Goal: Task Accomplishment & Management: Use online tool/utility

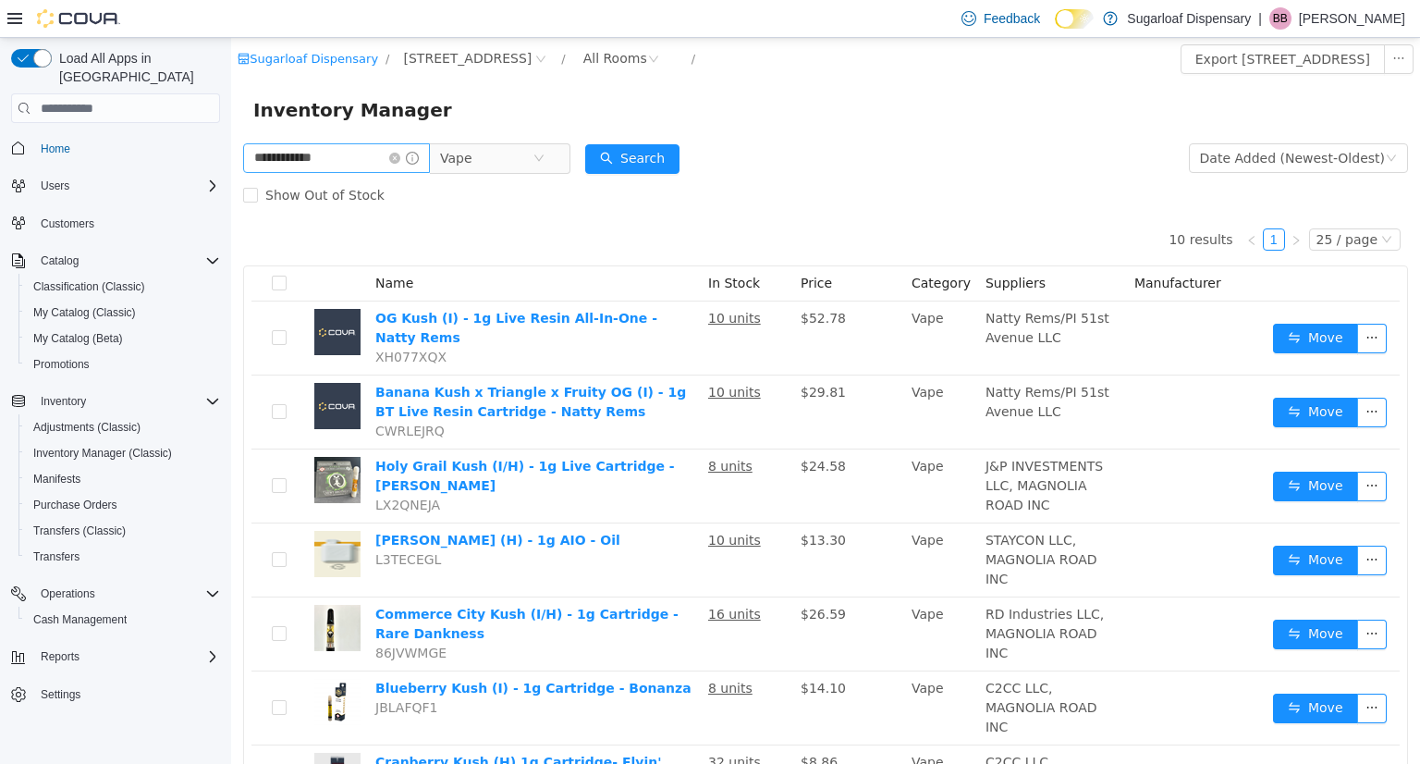
click at [419, 164] on span at bounding box center [404, 158] width 30 height 13
click at [400, 156] on icon "icon: close-circle" at bounding box center [394, 158] width 11 height 11
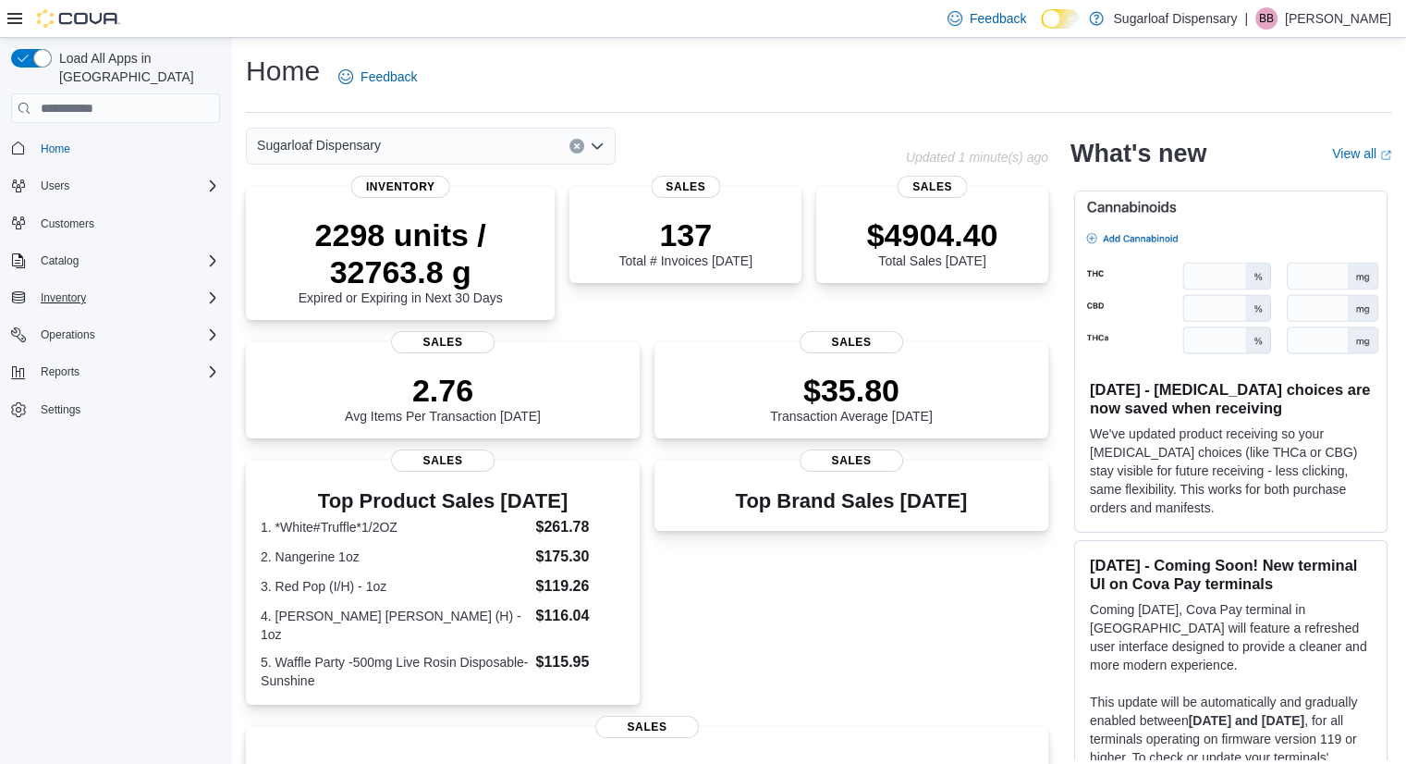
click at [212, 292] on icon "Complex example" at bounding box center [213, 297] width 6 height 11
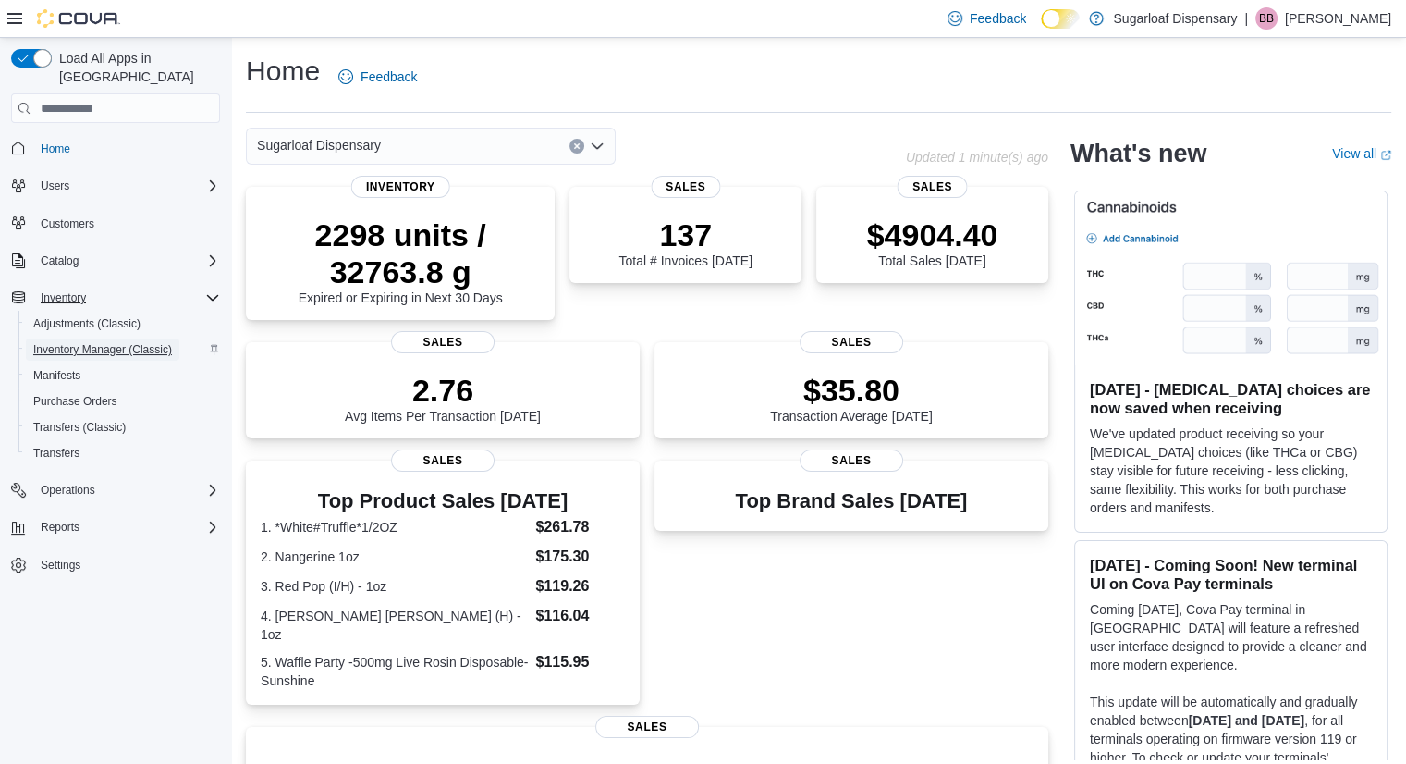
click at [63, 342] on span "Inventory Manager (Classic)" at bounding box center [102, 349] width 139 height 15
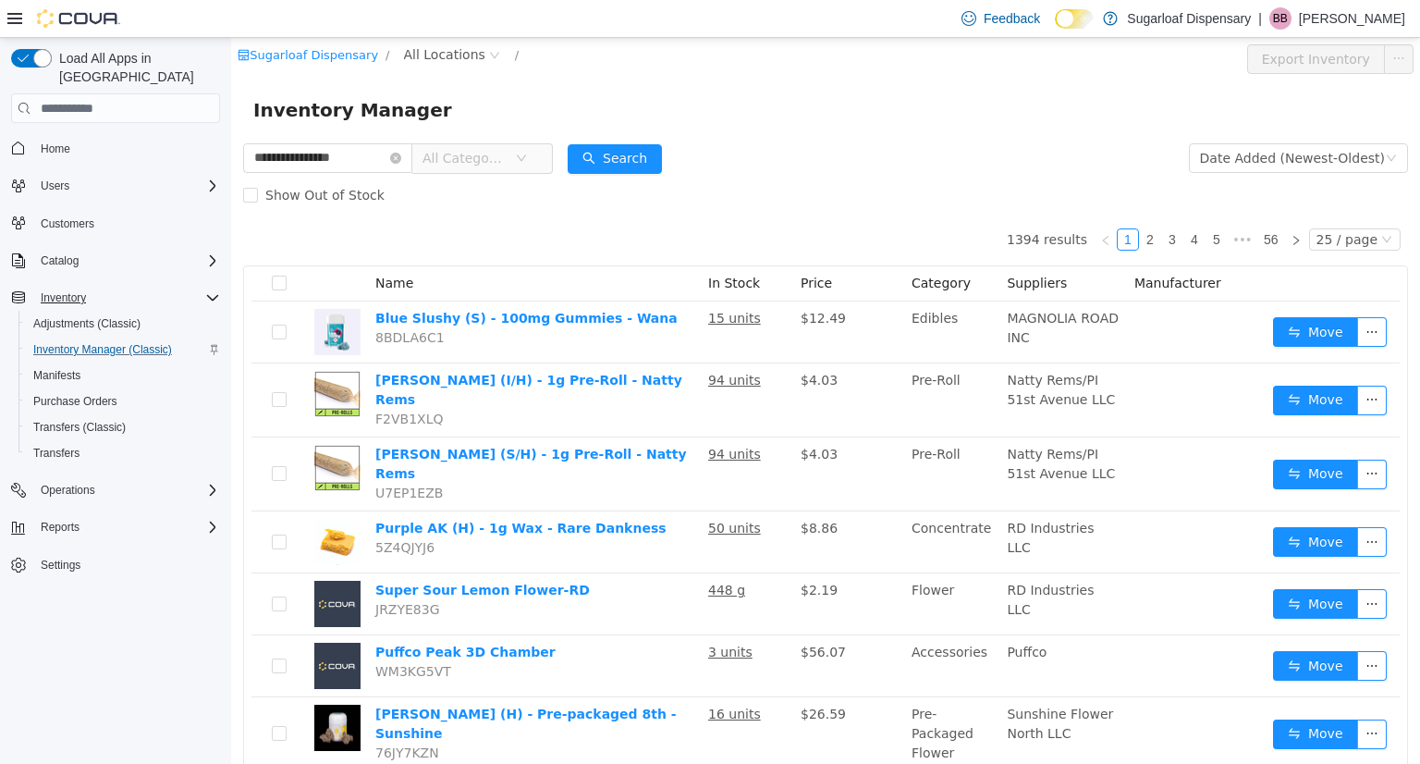
type input "**********"
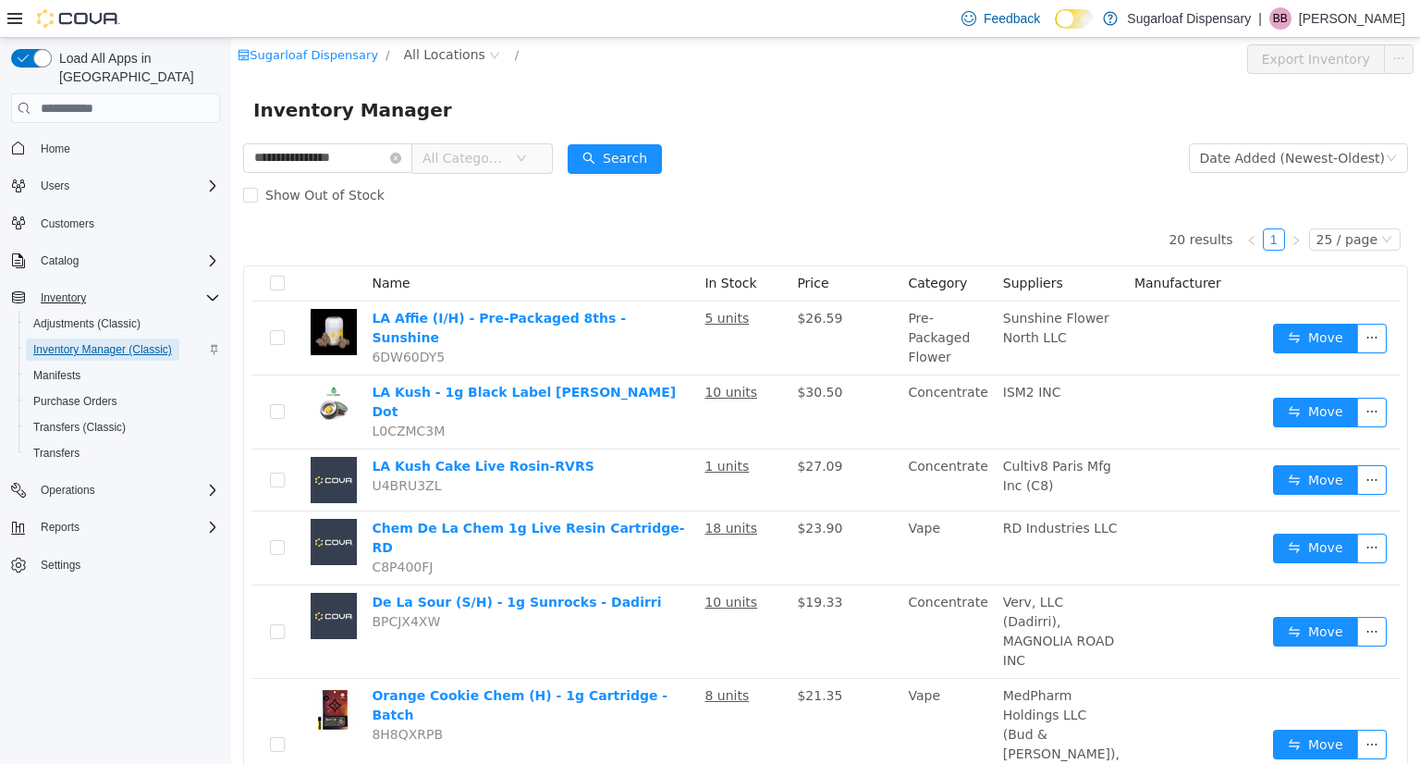
click at [63, 342] on span "Inventory Manager (Classic)" at bounding box center [102, 349] width 139 height 15
click at [538, 149] on span "All Categories" at bounding box center [474, 158] width 127 height 30
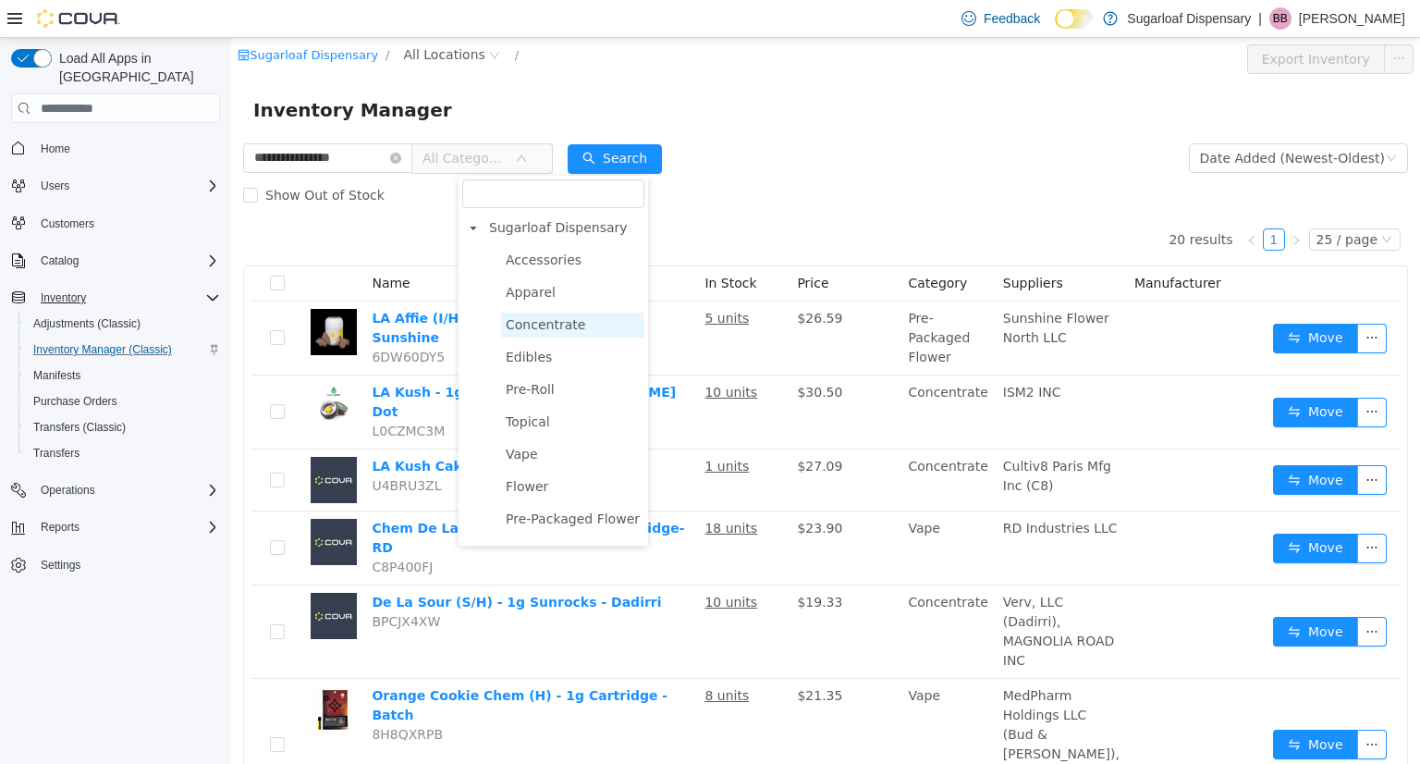
click at [565, 332] on span "Concentrate" at bounding box center [545, 324] width 79 height 15
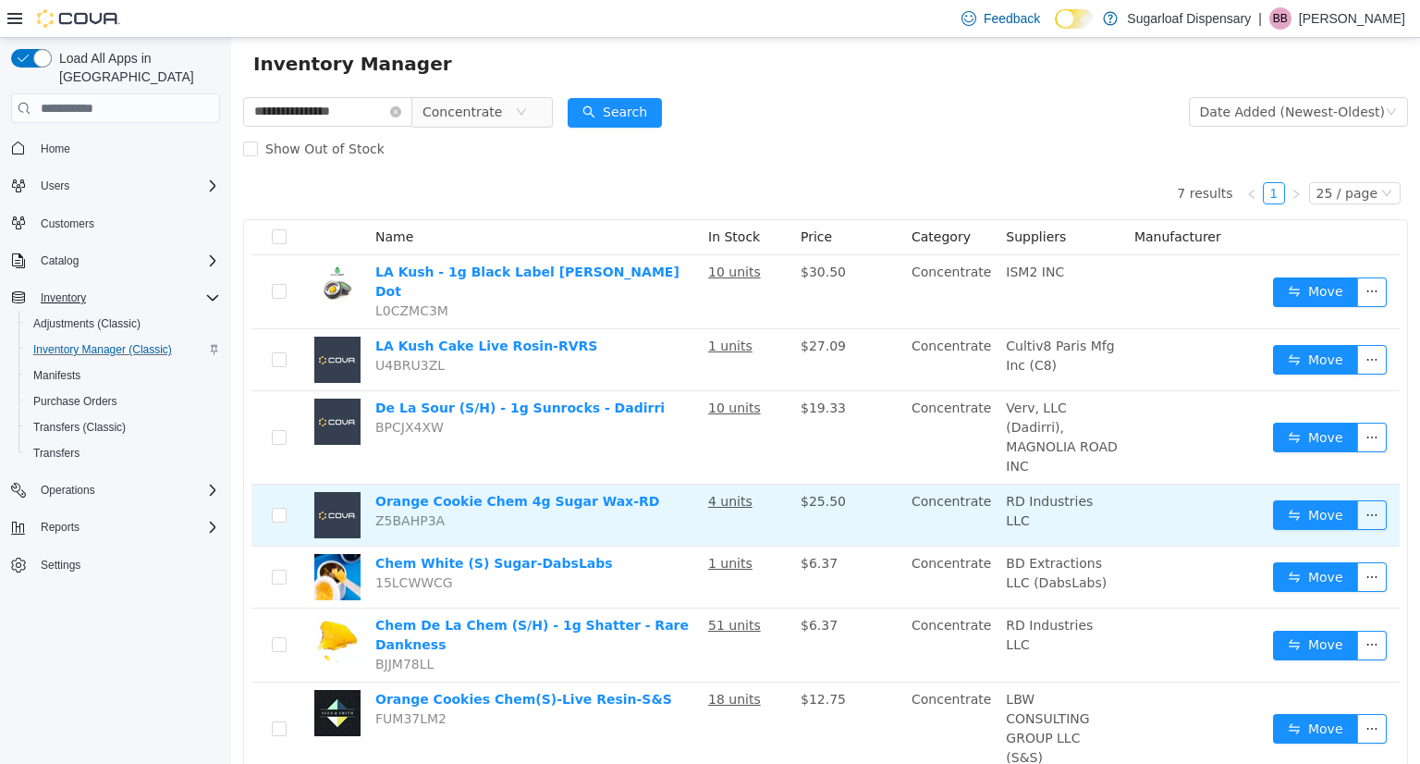
scroll to position [97, 0]
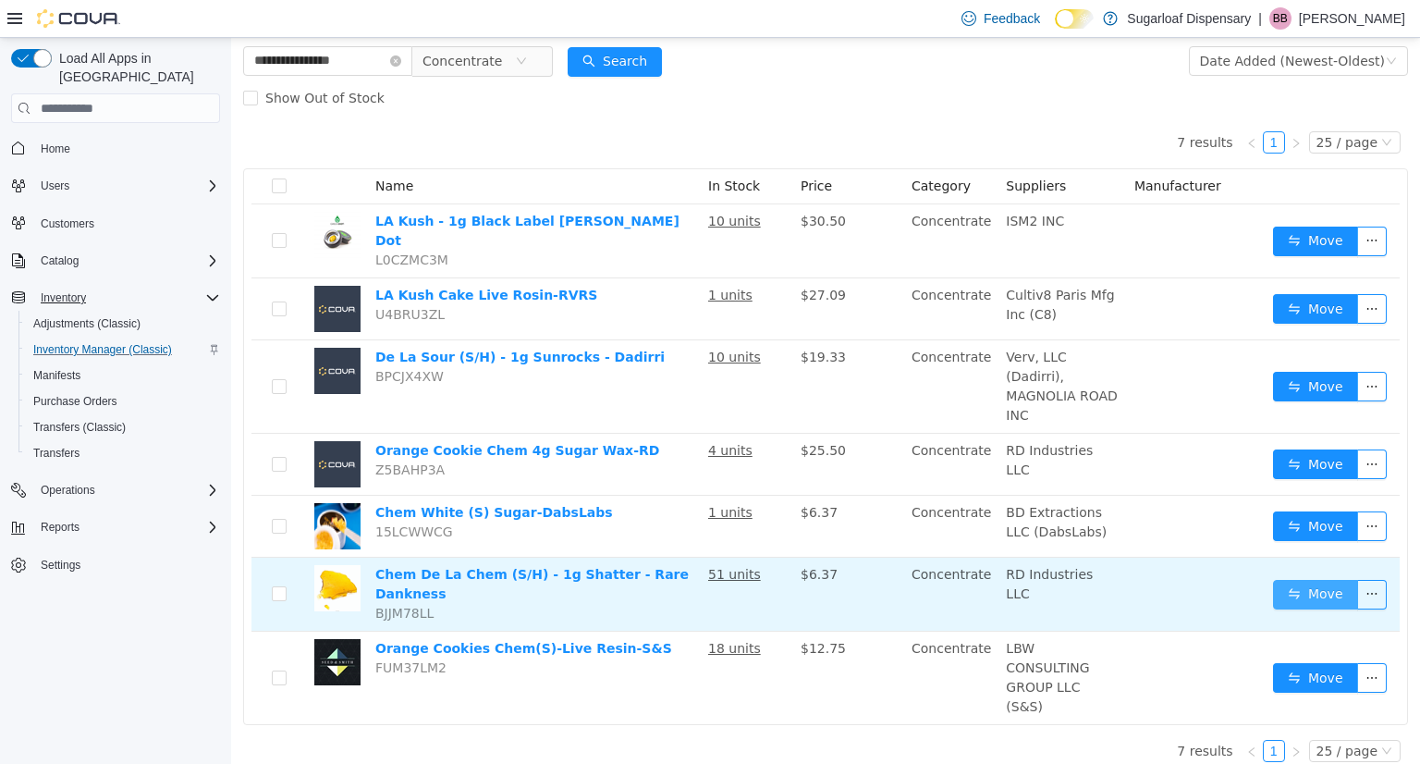
click at [1314, 580] on button "Move" at bounding box center [1315, 595] width 85 height 30
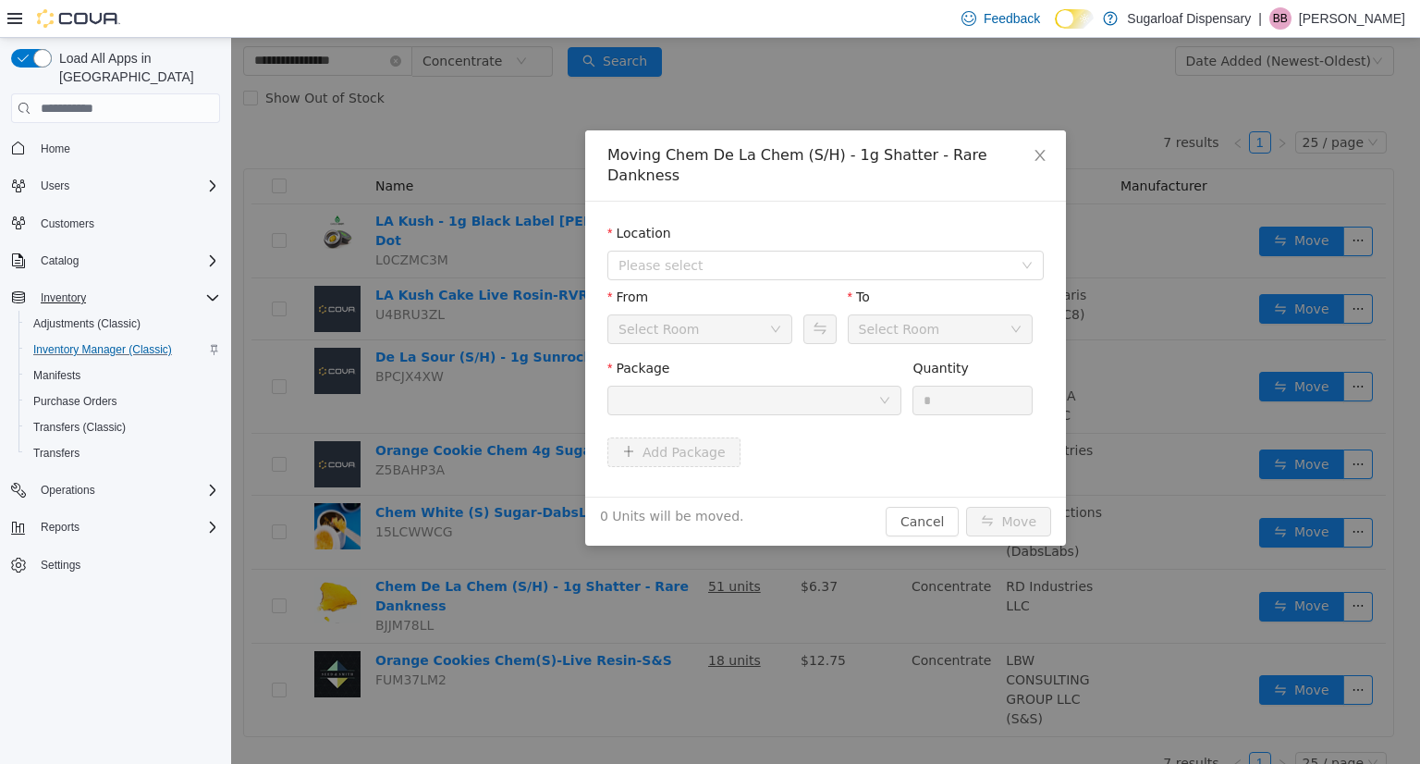
click at [718, 403] on div at bounding box center [748, 400] width 260 height 28
click at [749, 270] on span "Please select" at bounding box center [819, 265] width 402 height 28
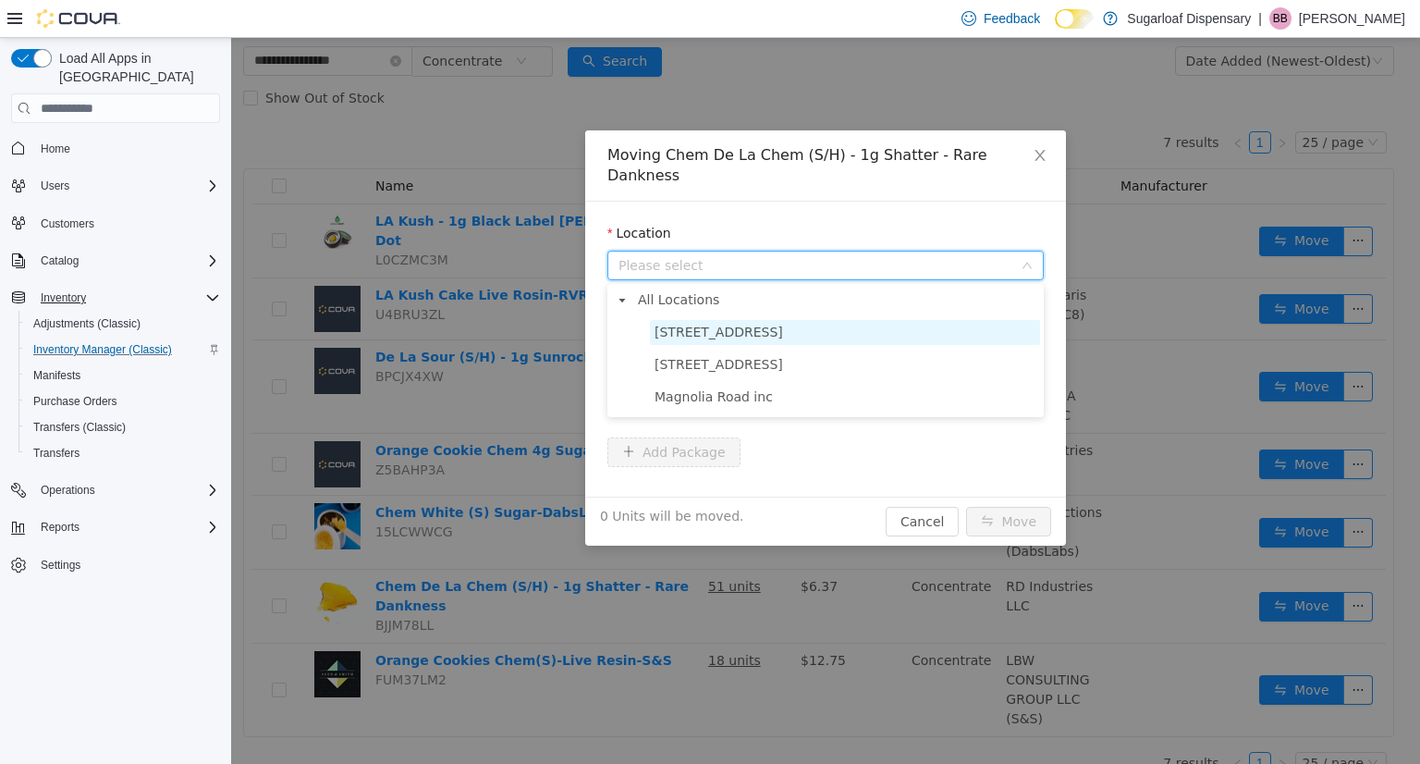
click at [747, 321] on span "[STREET_ADDRESS]" at bounding box center [845, 332] width 390 height 25
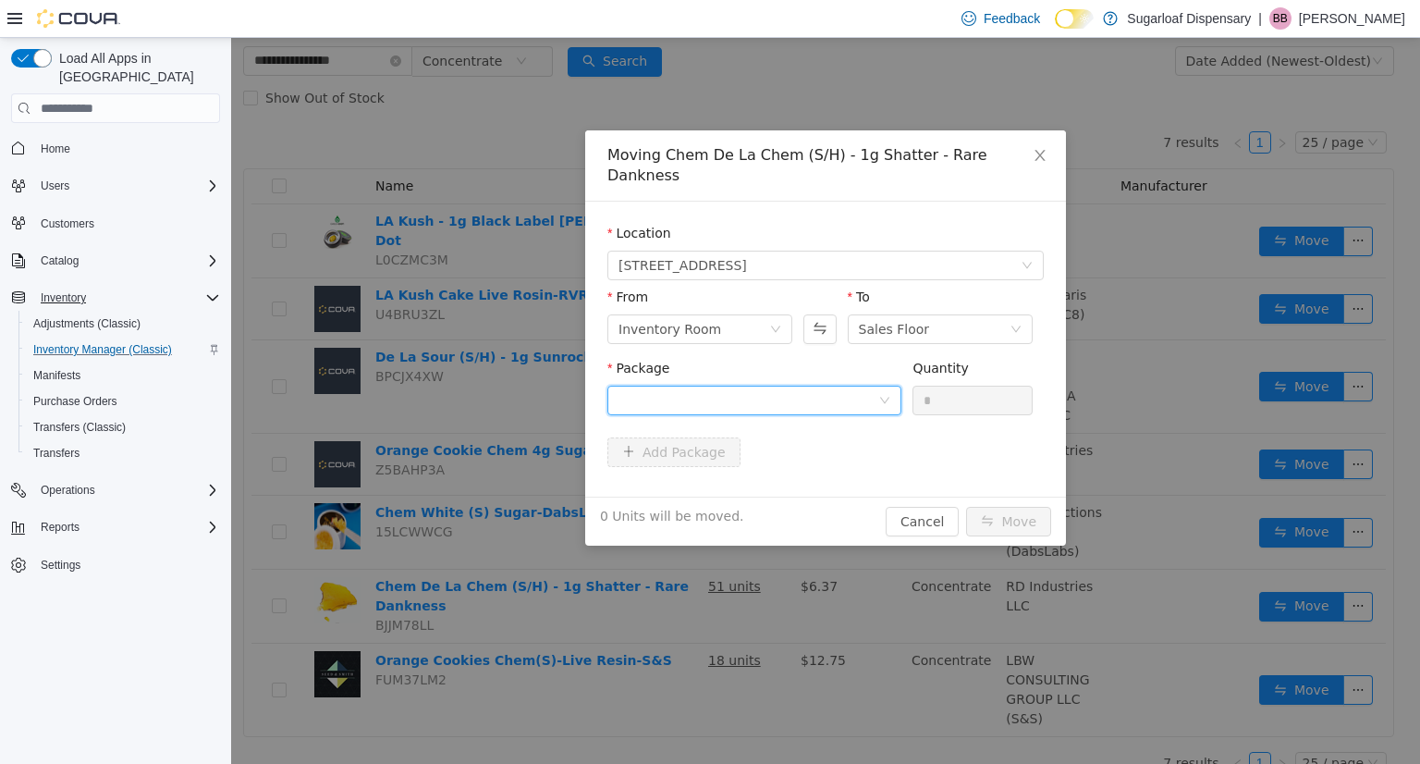
click at [730, 398] on div at bounding box center [748, 400] width 260 height 28
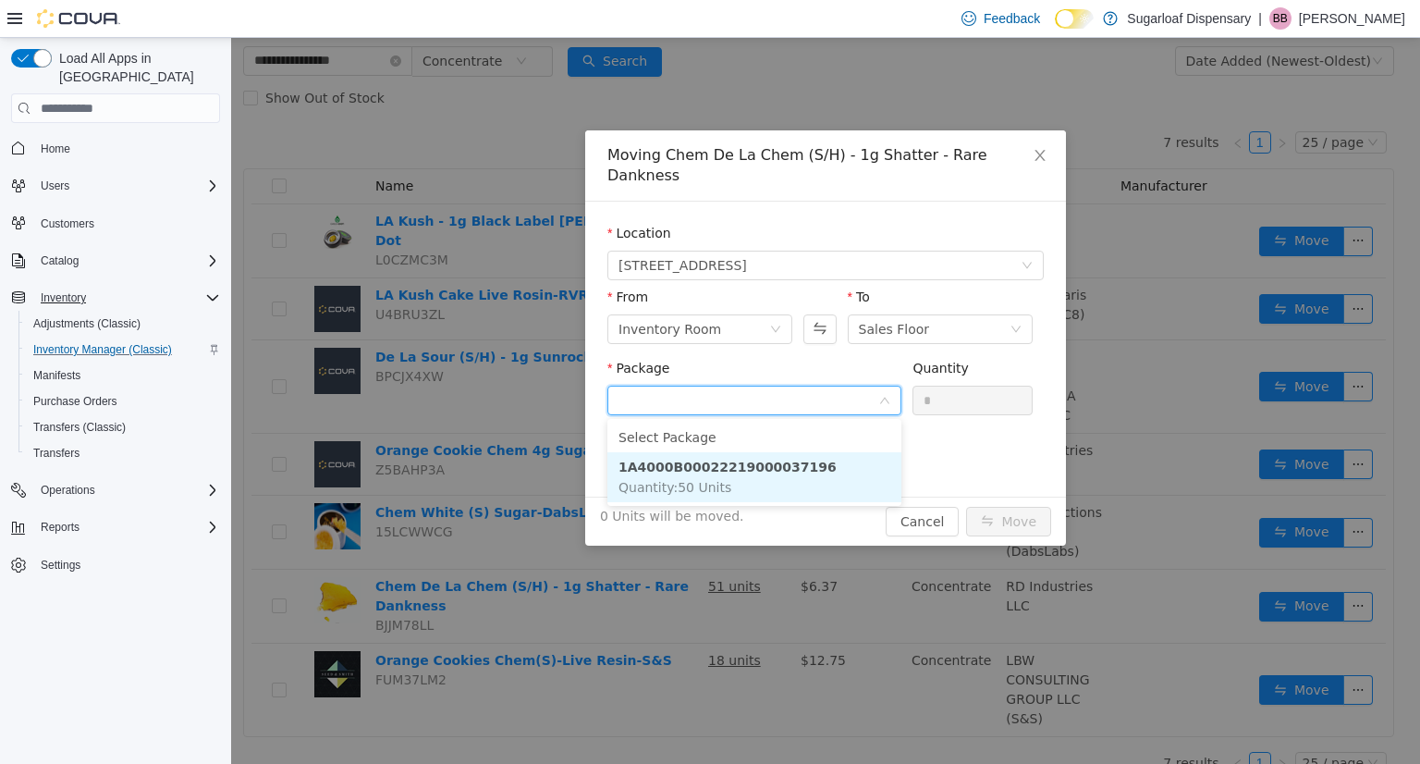
click at [800, 486] on li "1A4000B00022219000037196 Quantity : 50 Units" at bounding box center [754, 477] width 294 height 50
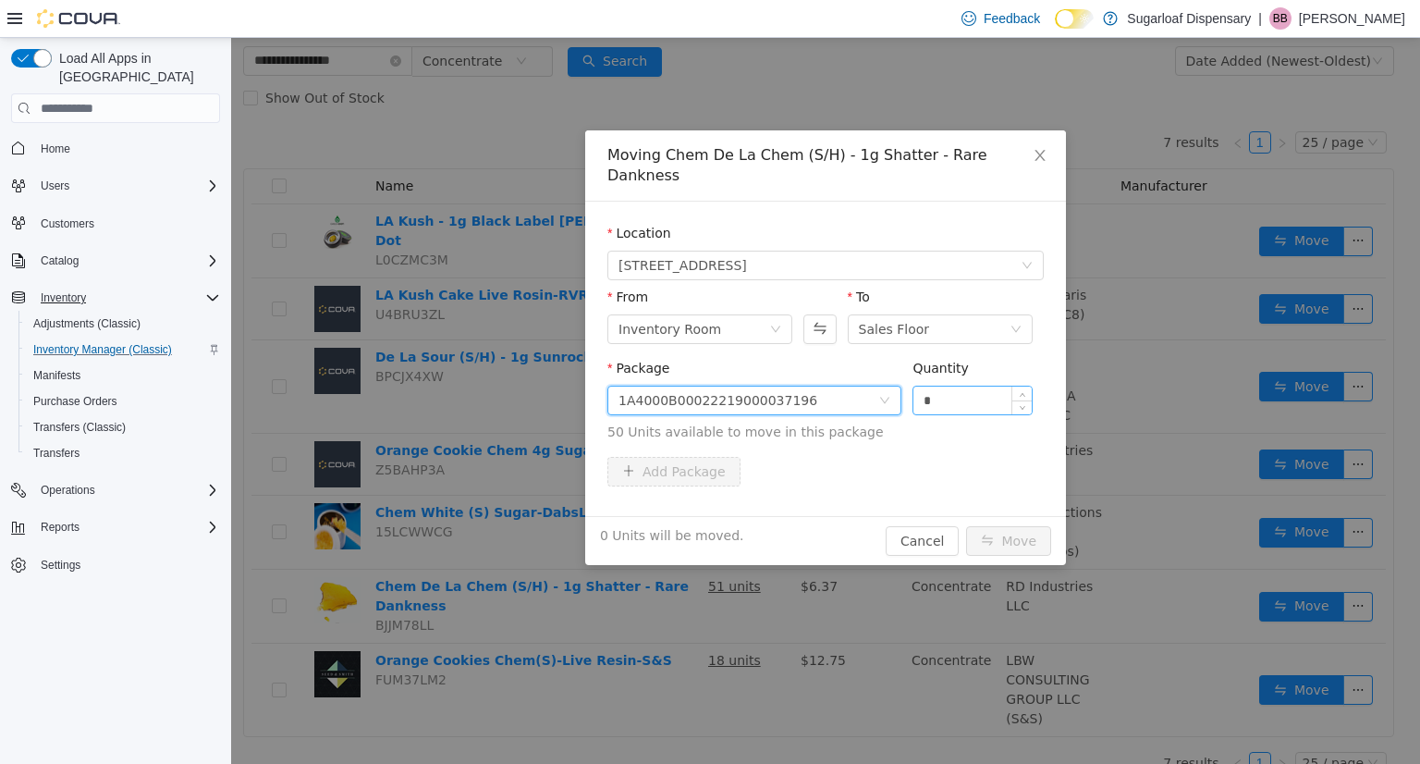
click at [943, 408] on input "*" at bounding box center [972, 400] width 118 height 28
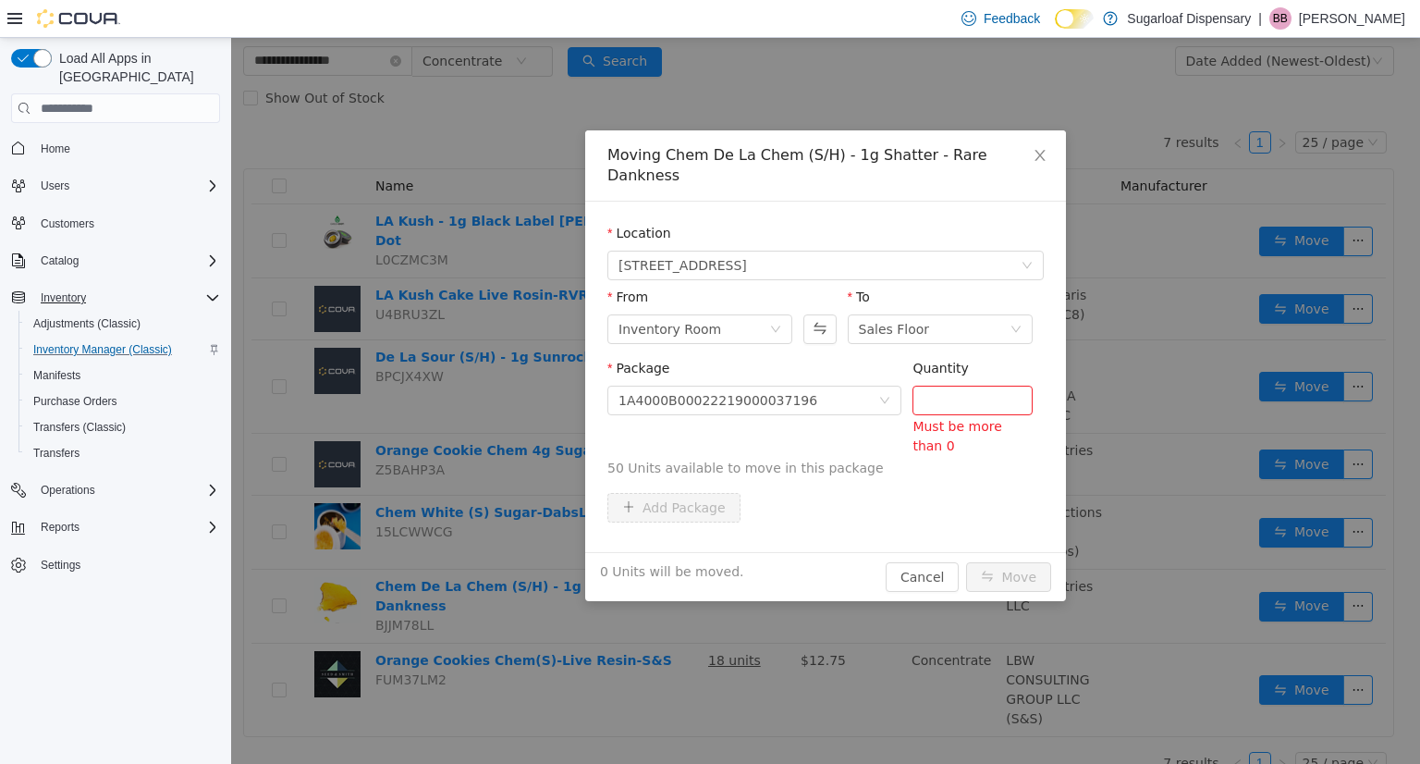
click at [815, 461] on span "50 Units available to move in this package" at bounding box center [825, 467] width 436 height 19
click at [958, 377] on div "Quantity" at bounding box center [972, 372] width 120 height 27
click at [933, 398] on input "Quantity" at bounding box center [972, 400] width 118 height 28
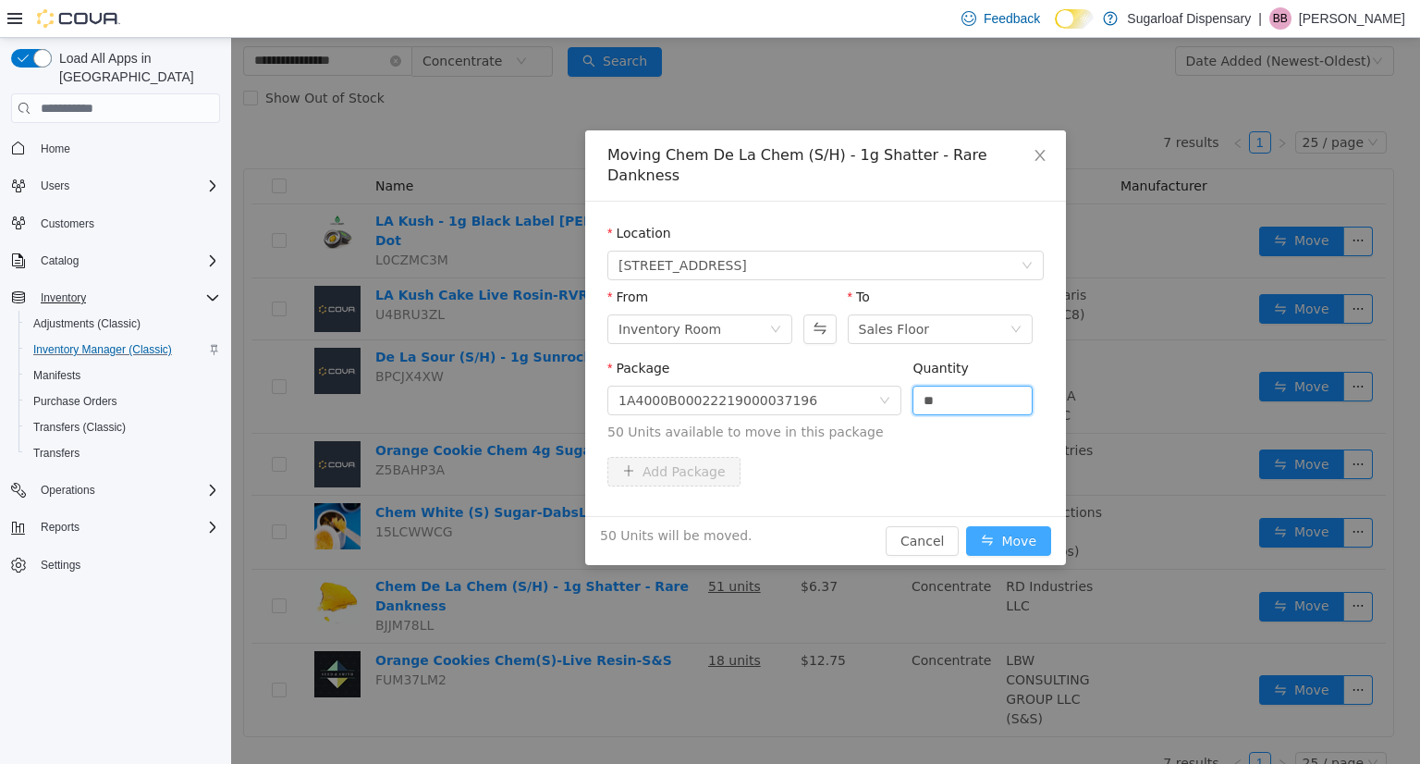
type input "**"
click at [1003, 548] on button "Move" at bounding box center [1008, 541] width 85 height 30
